Goal: Check status: Check status

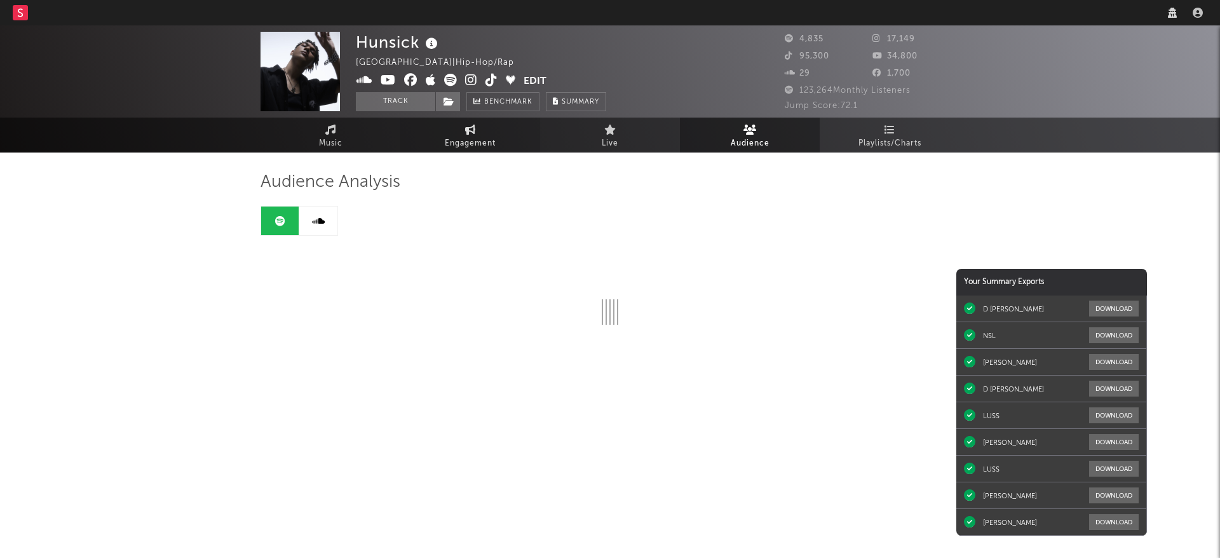
click at [455, 124] on link "Engagement" at bounding box center [470, 135] width 140 height 35
select select "1w"
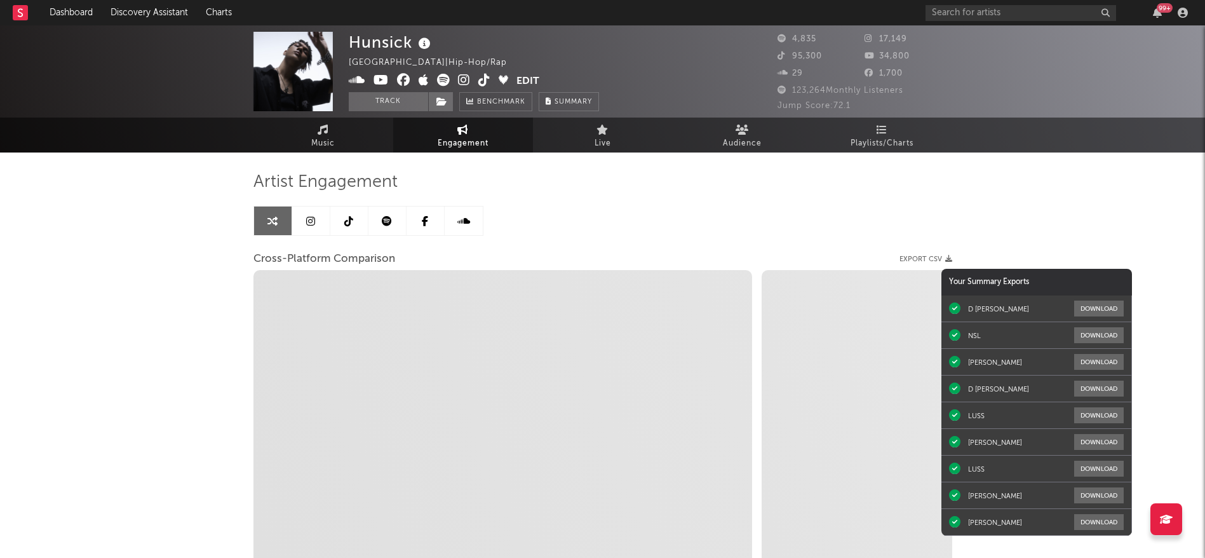
click at [440, 130] on link "Engagement" at bounding box center [463, 135] width 140 height 35
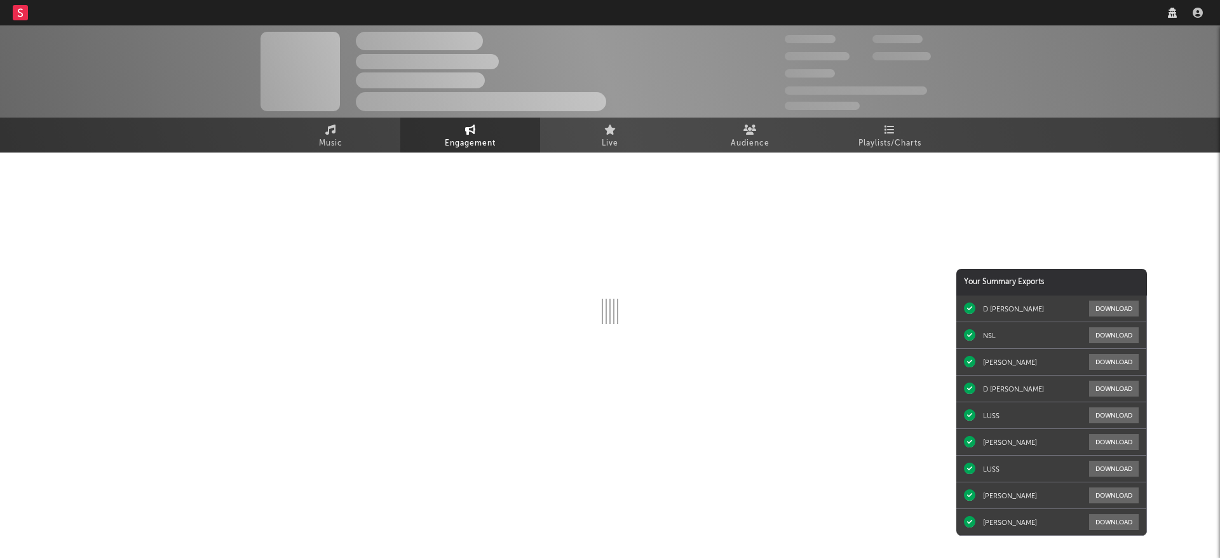
select select "1w"
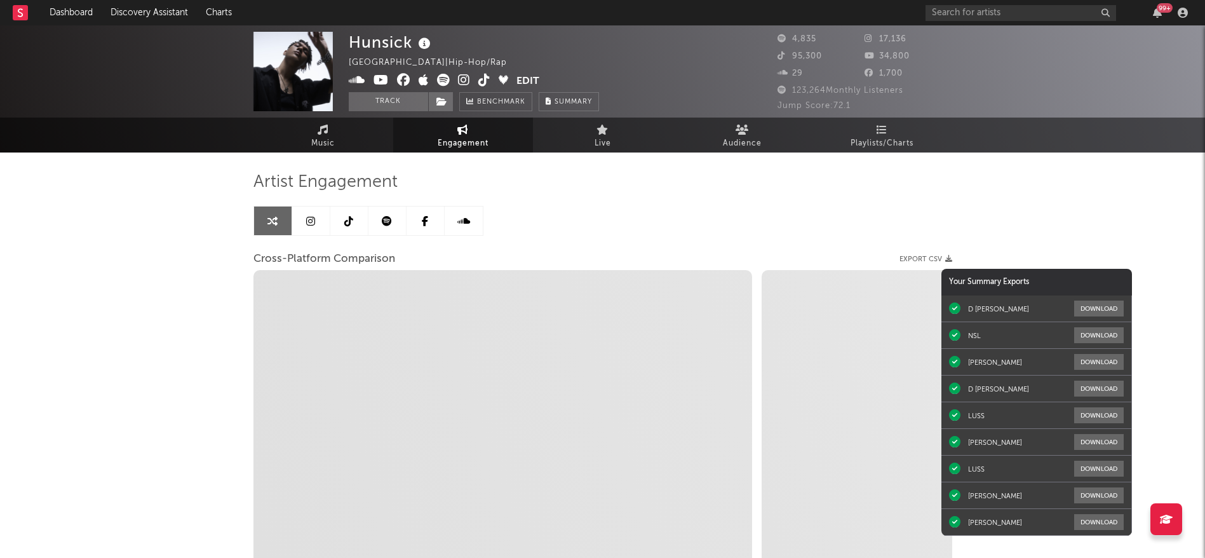
select select "1m"
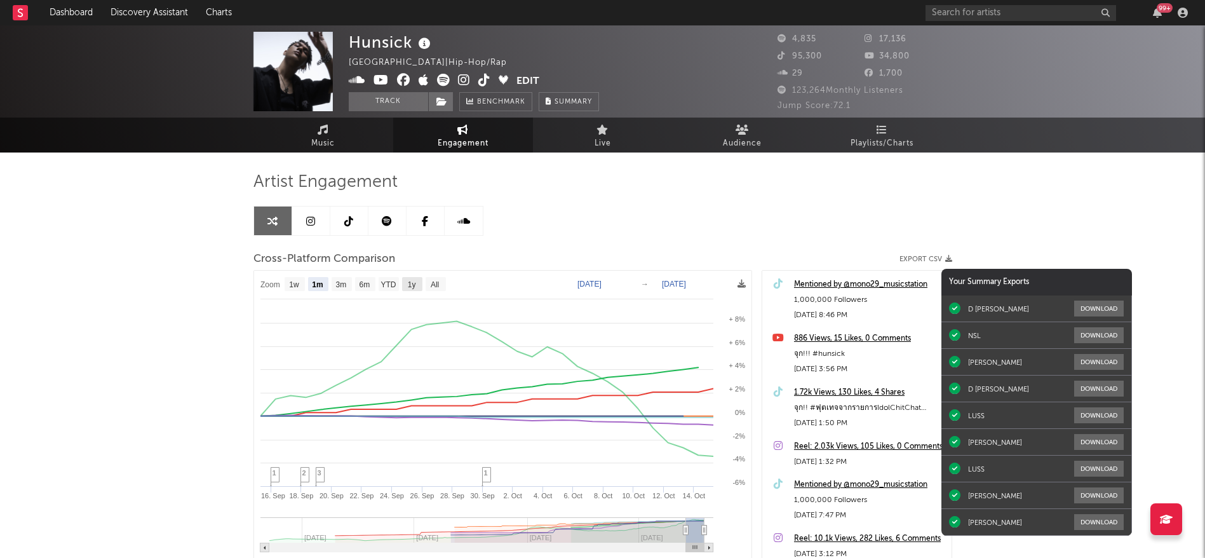
click at [415, 283] on text "1y" at bounding box center [411, 284] width 8 height 9
select select "1y"
type input "[DATE]"
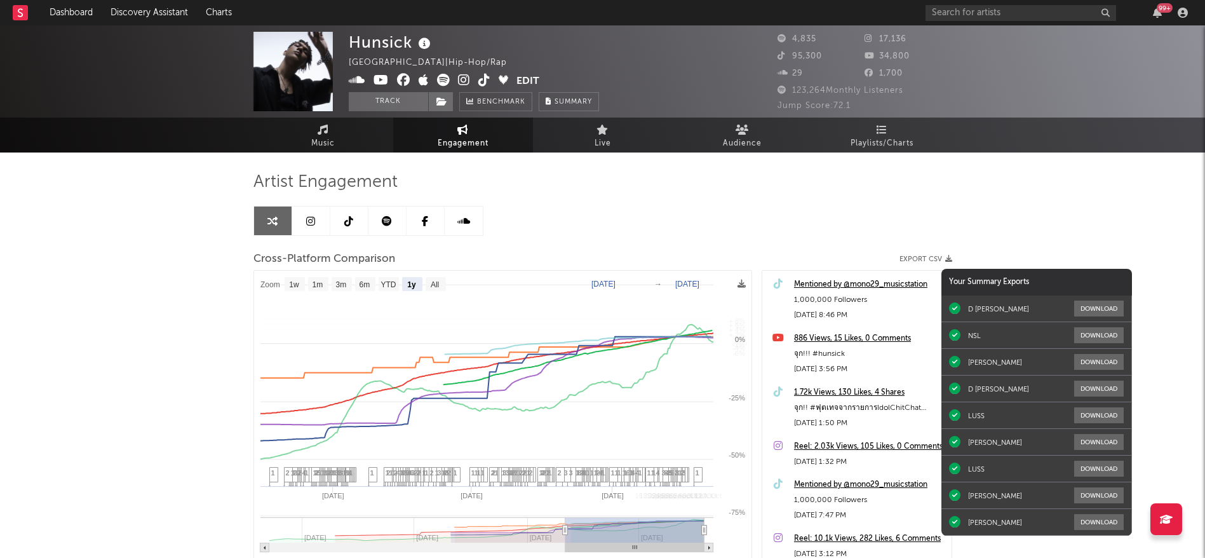
select select "1y"
